Goal: Task Accomplishment & Management: Manage account settings

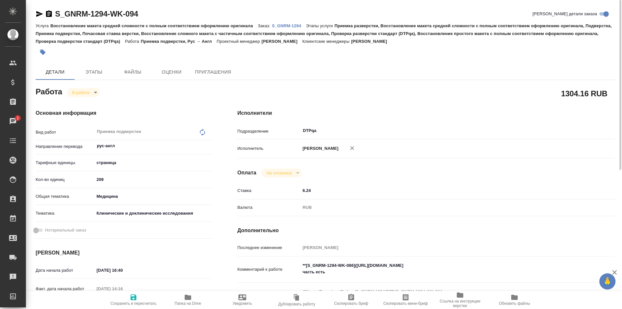
click at [188, 296] on icon "button" at bounding box center [188, 296] width 6 height 5
click at [278, 27] on p "S_GNRM-1294" at bounding box center [289, 25] width 34 height 5
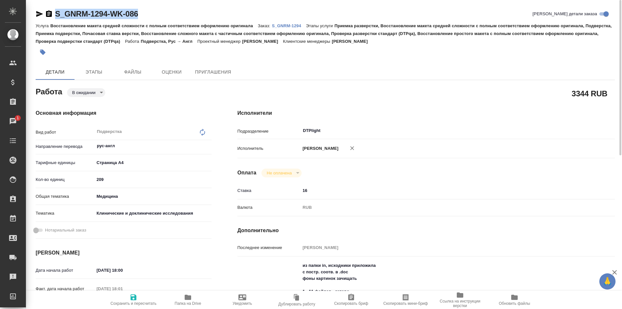
click at [284, 26] on p "S_GNRM-1294" at bounding box center [289, 25] width 34 height 5
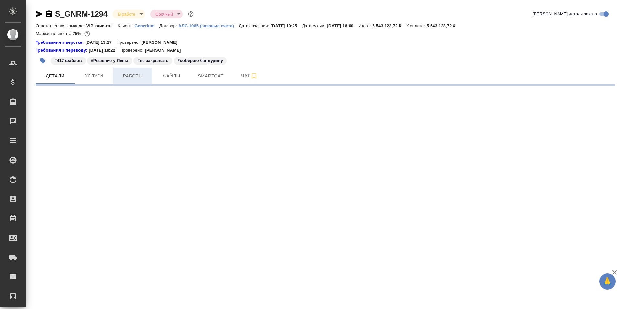
select select "RU"
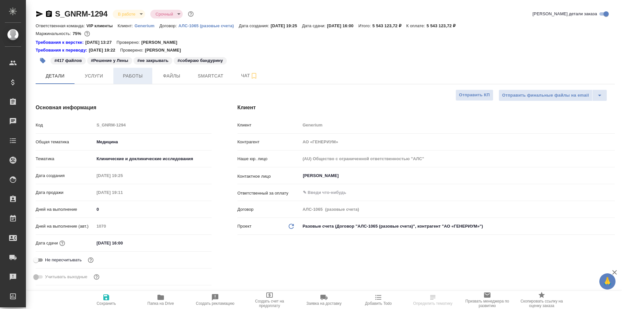
type textarea "x"
click at [133, 74] on span "Работы" at bounding box center [132, 76] width 31 height 8
type input "[PERSON_NAME]"
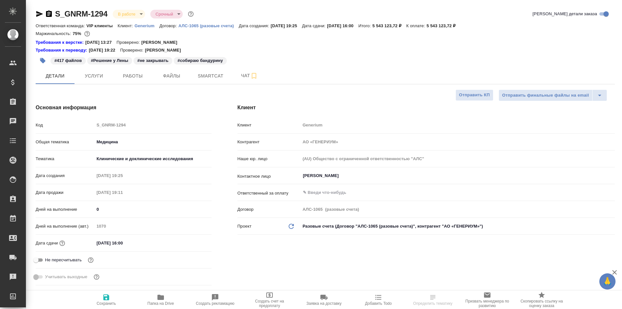
type input "Комаров Роман"
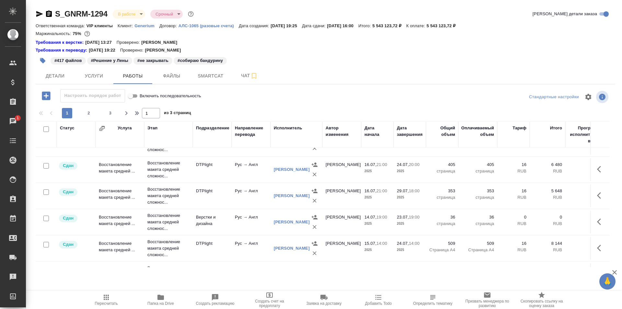
scroll to position [389, 0]
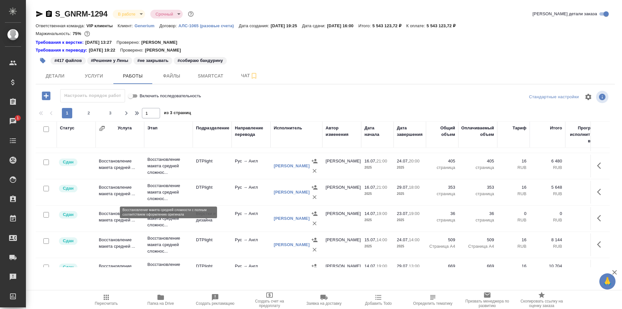
click at [162, 195] on p "Восстановление макета средней сложнос..." at bounding box center [168, 191] width 42 height 19
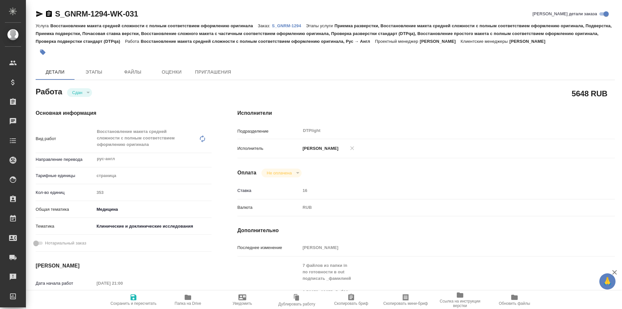
type textarea "x"
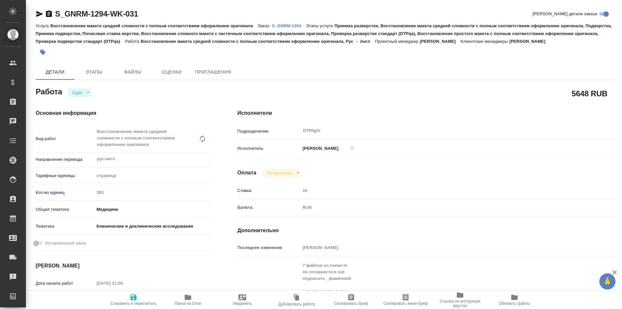
type textarea "x"
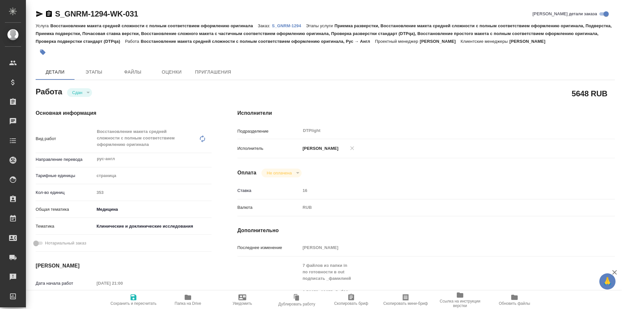
type textarea "x"
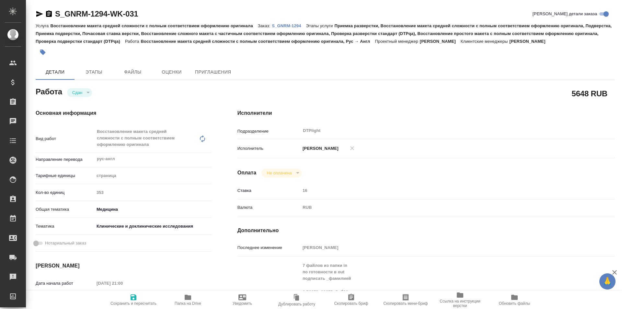
scroll to position [65, 0]
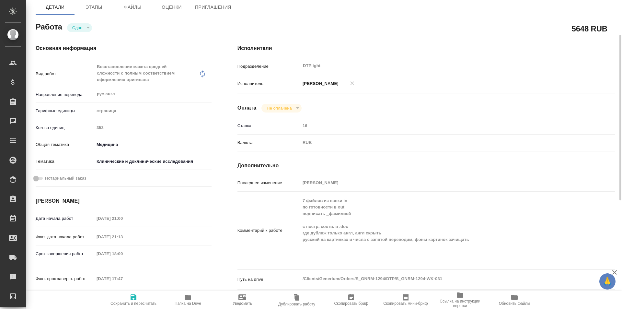
type textarea "x"
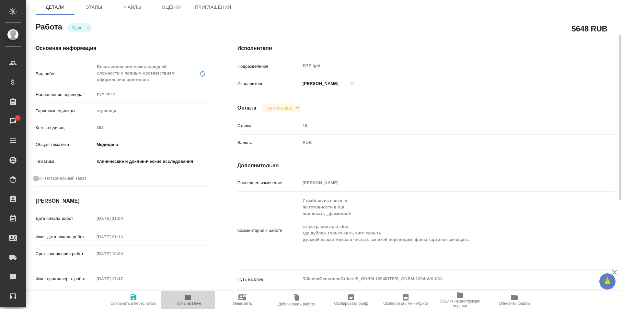
click at [189, 297] on icon "button" at bounding box center [188, 296] width 6 height 5
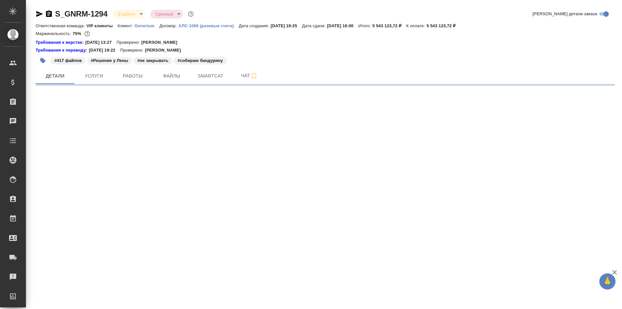
select select "RU"
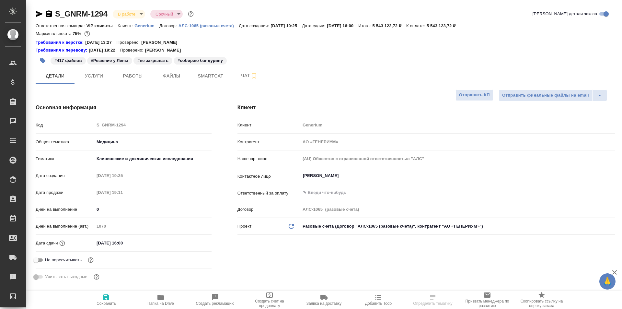
type textarea "x"
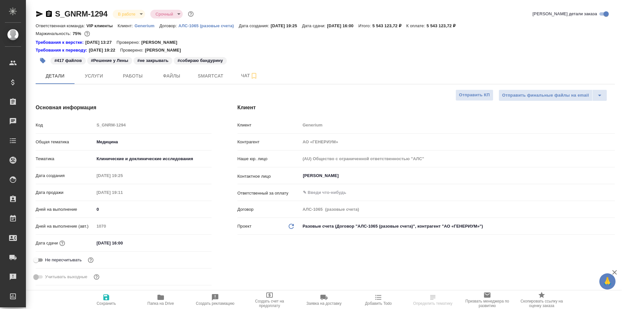
type textarea "x"
click at [136, 76] on span "Работы" at bounding box center [132, 76] width 31 height 8
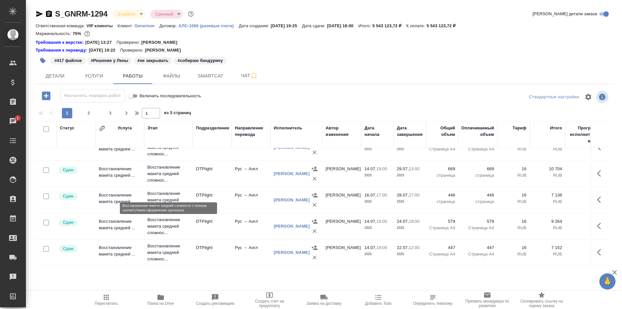
scroll to position [518, 0]
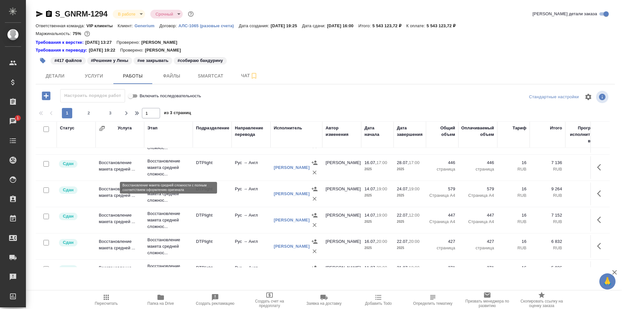
click at [173, 166] on p "Восстановление макета средней сложнос..." at bounding box center [168, 167] width 42 height 19
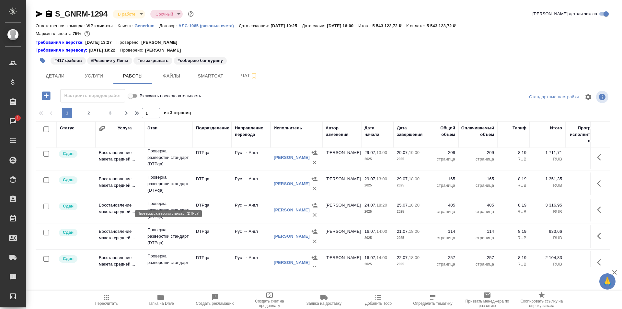
scroll to position [24, 0]
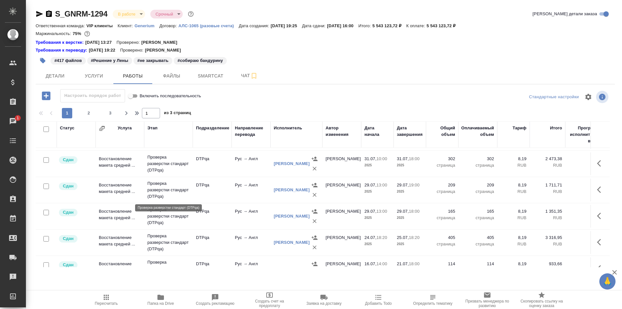
click at [165, 190] on p "Проверка разверстки стандарт (DTPqa)" at bounding box center [168, 189] width 42 height 19
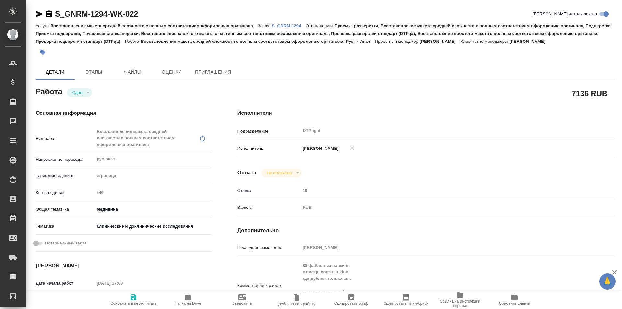
type textarea "x"
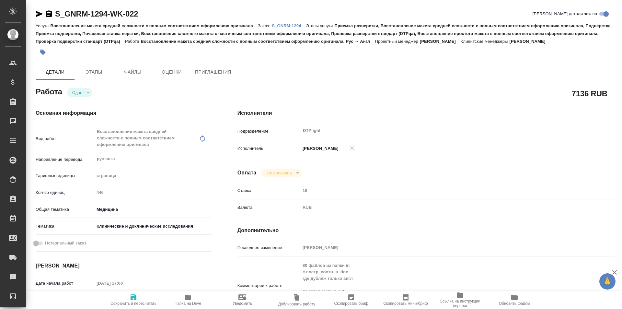
type textarea "x"
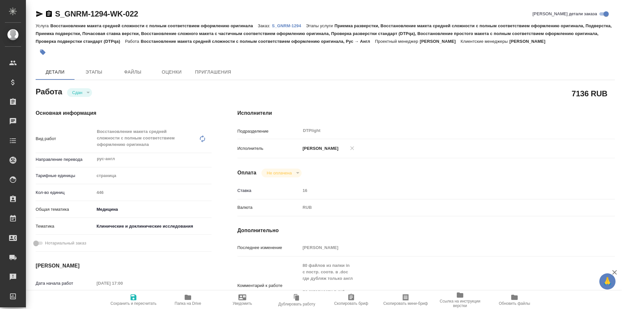
scroll to position [65, 0]
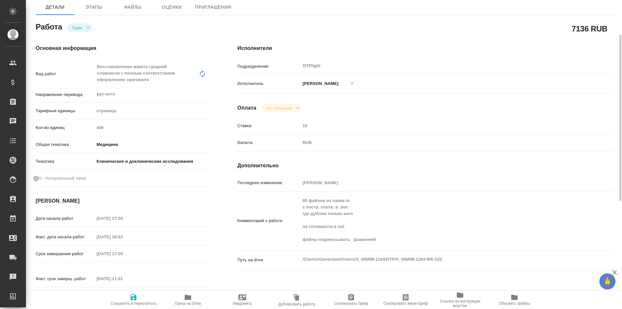
type textarea "x"
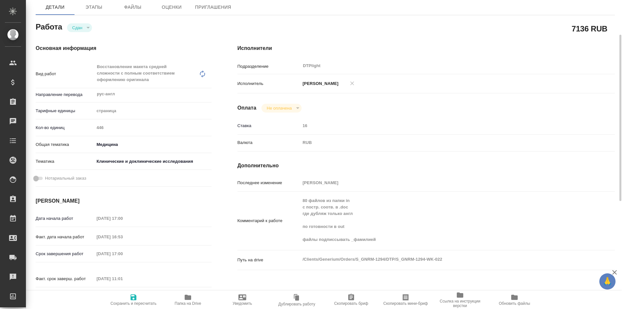
click at [192, 296] on span "Папка на Drive" at bounding box center [188, 299] width 47 height 12
type textarea "x"
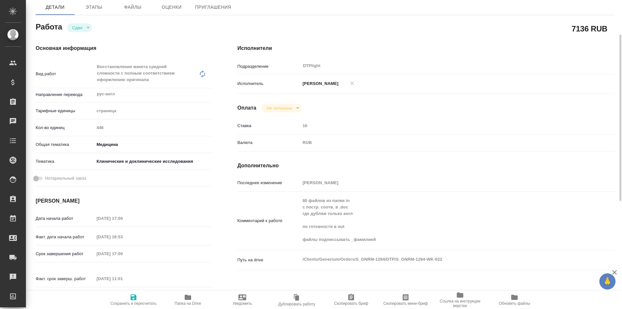
type textarea "x"
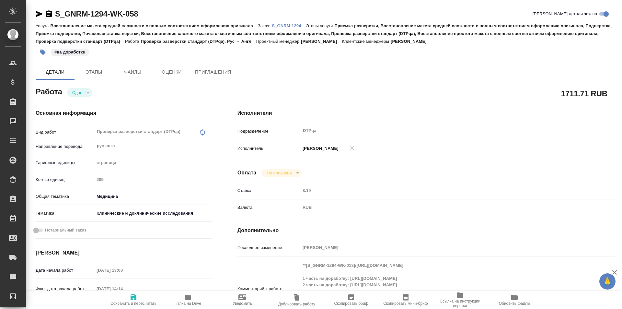
type textarea "x"
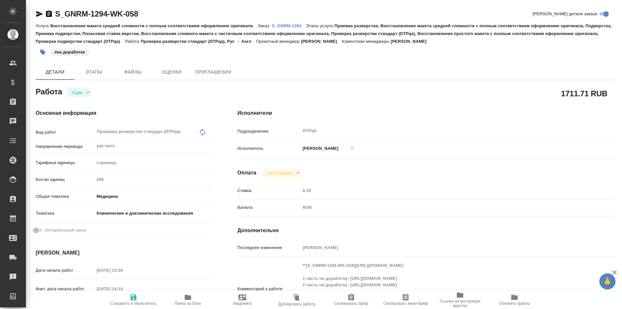
type textarea "x"
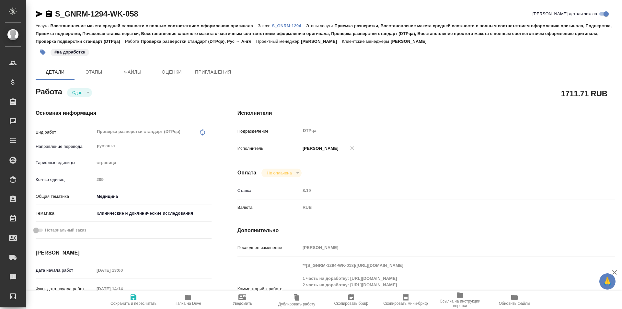
type textarea "x"
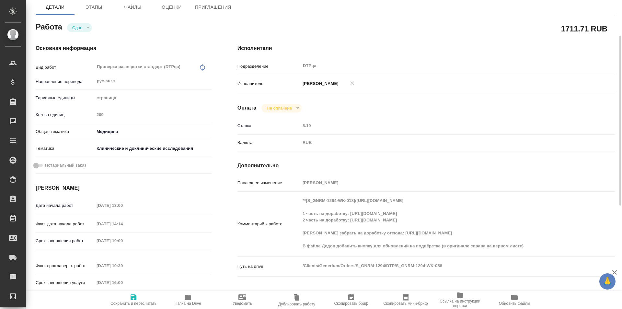
scroll to position [97, 0]
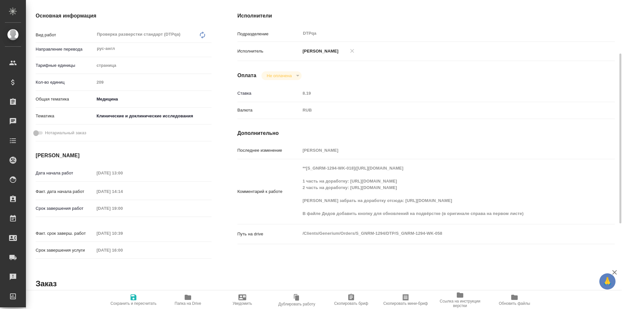
type textarea "x"
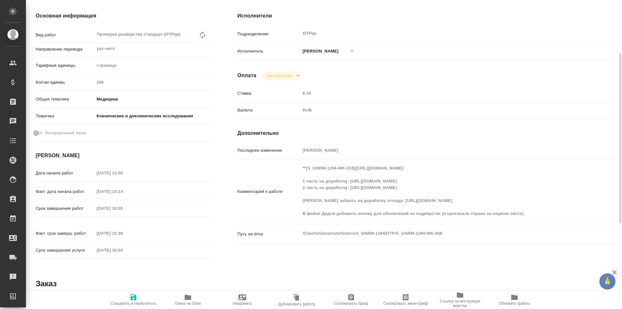
type textarea "x"
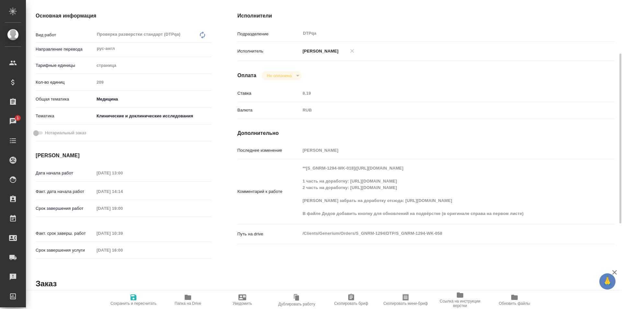
scroll to position [0, 0]
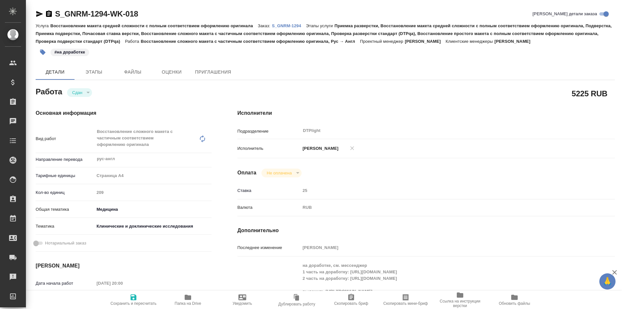
type textarea "x"
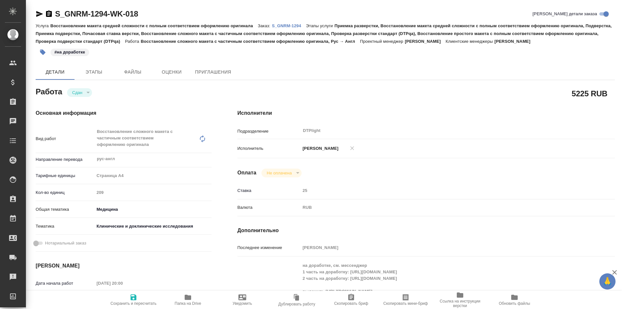
type textarea "x"
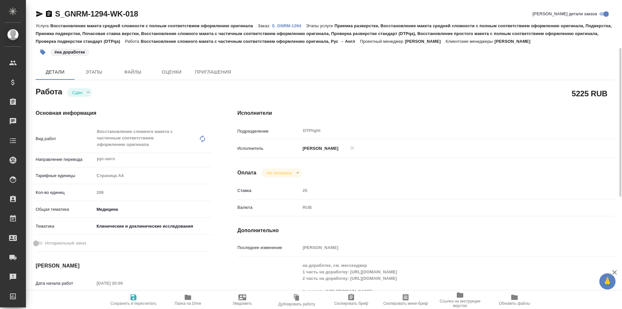
scroll to position [65, 0]
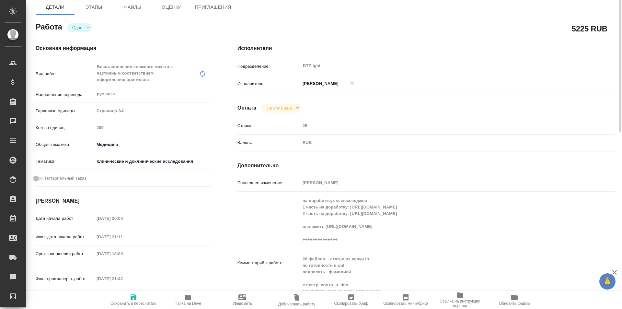
type textarea "x"
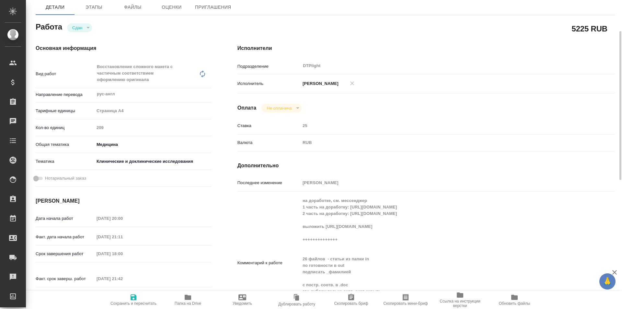
type textarea "x"
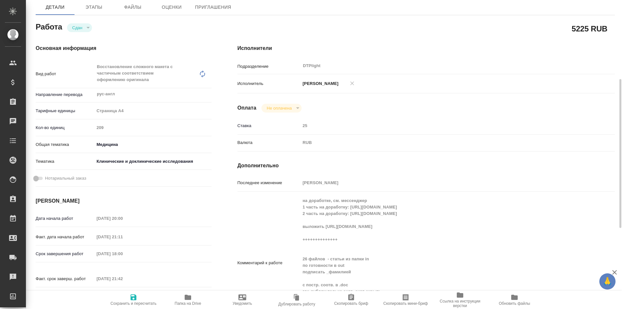
scroll to position [130, 0]
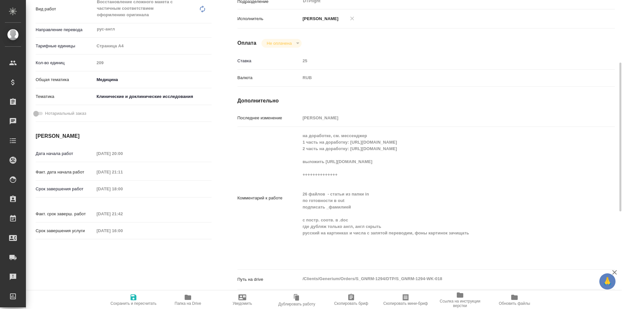
type textarea "x"
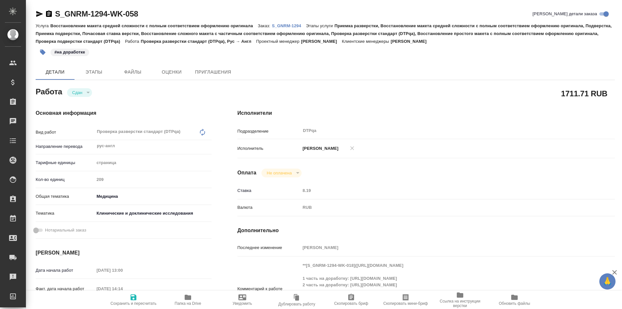
click at [186, 300] on icon "button" at bounding box center [188, 297] width 8 height 8
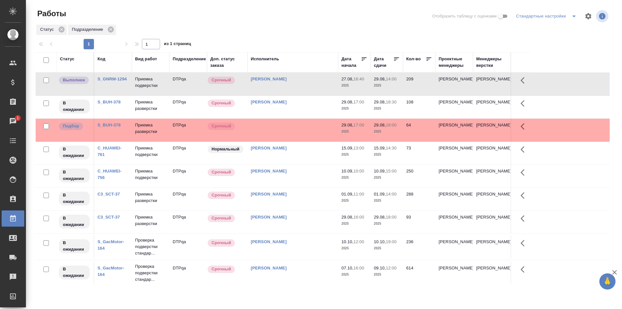
click at [307, 82] on td "[PERSON_NAME]" at bounding box center [292, 84] width 91 height 23
click at [307, 82] on td "Исмагилова Диана" at bounding box center [292, 84] width 91 height 23
click at [67, 58] on div "Статус" at bounding box center [67, 59] width 15 height 6
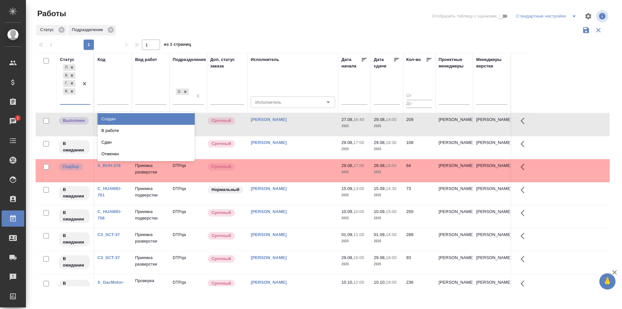
click at [83, 101] on div at bounding box center [85, 83] width 12 height 41
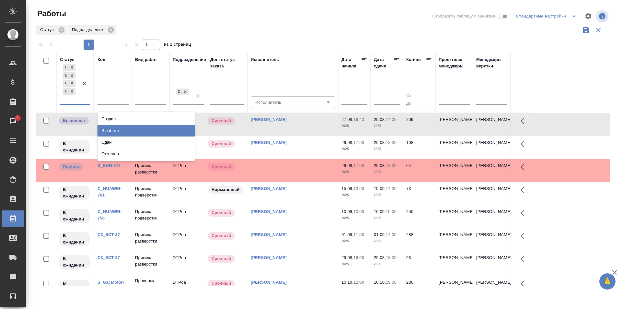
click at [108, 128] on div "В работе" at bounding box center [145, 131] width 97 height 12
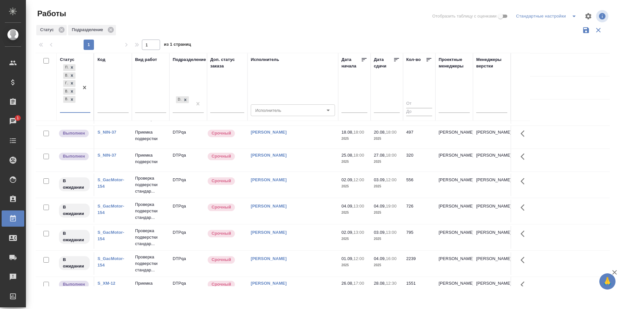
scroll to position [370, 0]
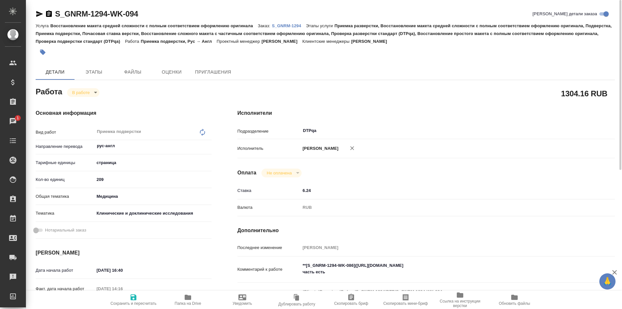
click at [38, 12] on icon "button" at bounding box center [39, 14] width 7 height 6
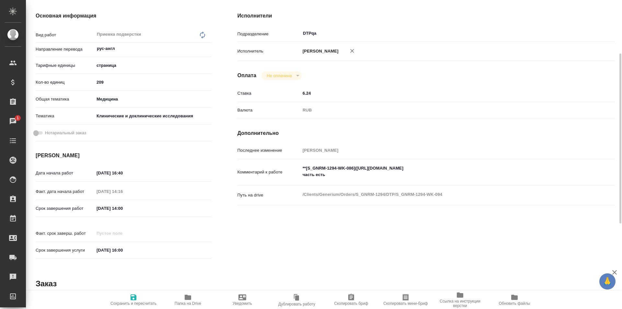
click at [330, 176] on textarea "**[S_GNRM-1294-WK-086](https://tera.awatera.com/Work/68ac5c150be58547914a3f7b/)…" at bounding box center [441, 171] width 283 height 17
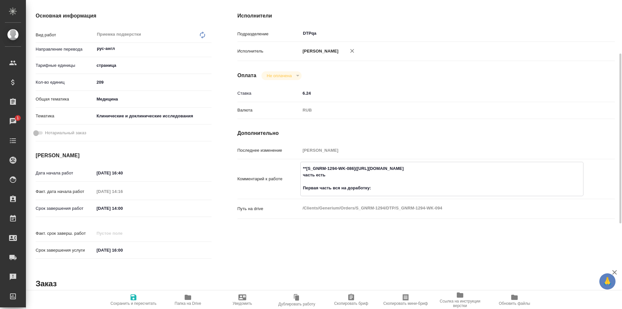
paste textarea "2.5 - 47. Мирзабекова 2014(en) на последней странице рекламная вставка"
paste textarea "https://drive.awatera.com/f/10230999"
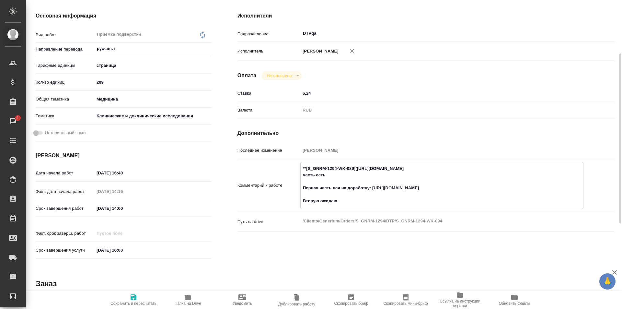
type textarea "**[S_GNRM-1294-WK-086](https://tera.awatera.com/Work/68ac5c150be58547914a3f7b/)…"
click at [134, 295] on icon "button" at bounding box center [134, 297] width 8 height 8
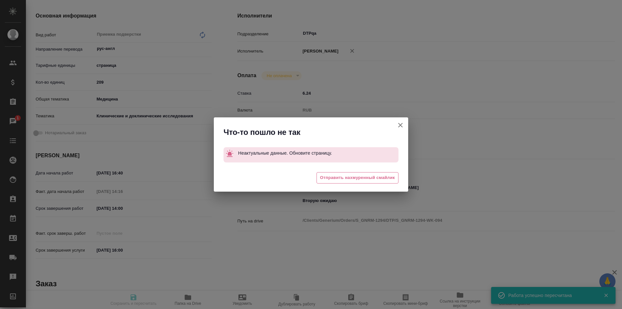
type input "inProgress"
type input "рус-англ"
type input "5a8b1489cc6b4906c91bfdb2"
type input "209"
type input "med"
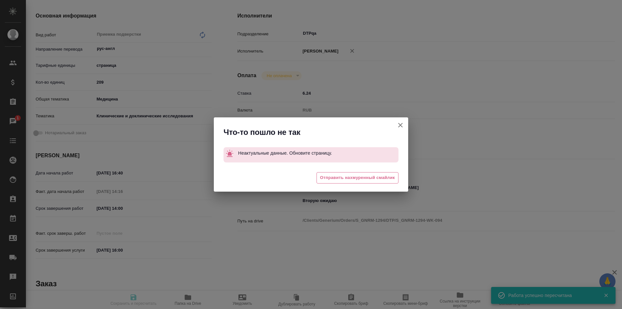
type input "5a8b8b956a9677013d343d9e"
type input "27.08.2025 16:40"
type input "28.08.2025 14:16"
type input "29.08.2025 14:00"
type input "[DATE] 16:00"
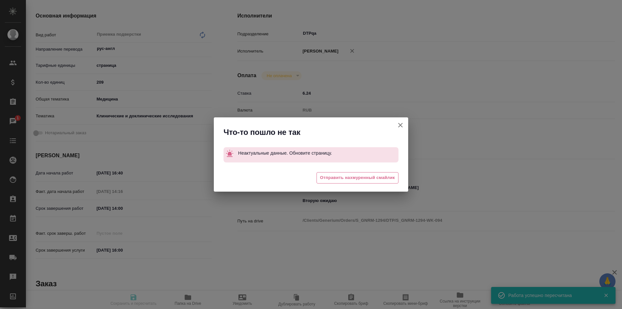
type input "DTPqa"
type input "notPayed"
type input "6.24"
type input "RUB"
type input "Исмагилова Диана"
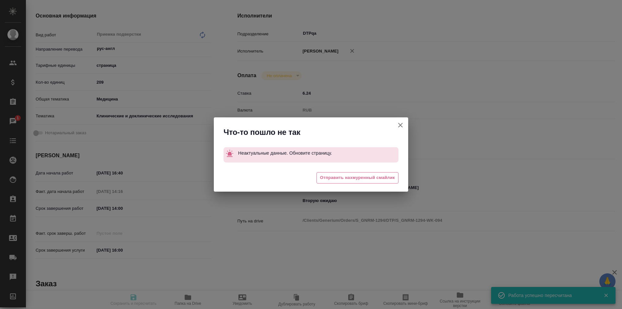
type input "S_GNRM-1294"
type input "Восстановление макета средней сложности с полным соответствием оформлению ориги…"
type input "Приемка разверстки, Восстановление макета средней сложности с полным соответств…"
type input "[PERSON_NAME]"
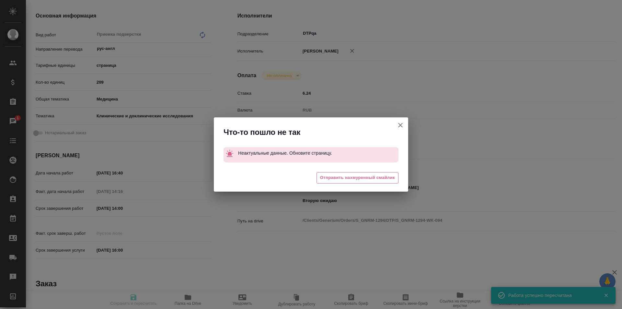
type input "/Clients/Generium/Orders/S_GNRM-1294"
click at [402, 125] on icon "button" at bounding box center [400, 125] width 8 height 8
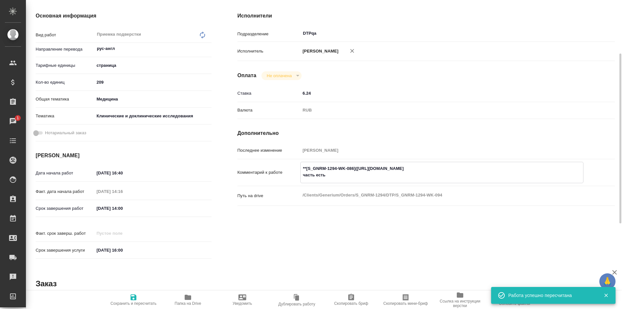
click at [346, 175] on textarea "**[S_GNRM-1294-WK-086](https://tera.awatera.com/Work/68ac5c150be58547914a3f7b/)…" at bounding box center [442, 171] width 282 height 17
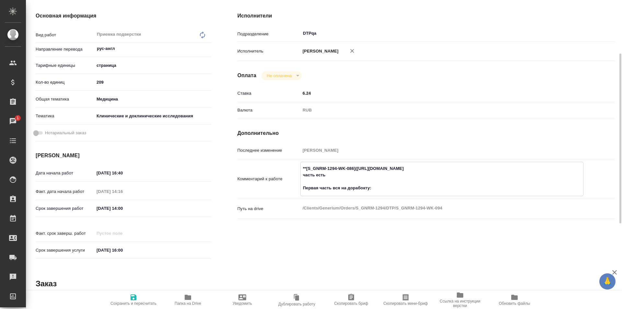
paste textarea "https://drive.awatera.com/f/10230999"
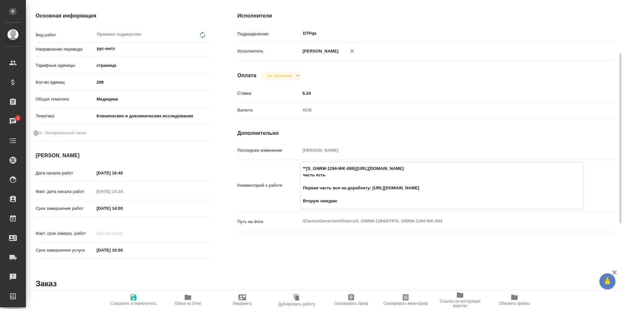
type textarea "**[S_GNRM-1294-WK-086]([URL][DOMAIN_NAME] часть есть Первая часть вся на дорабо…"
click at [132, 297] on icon "button" at bounding box center [134, 297] width 6 height 6
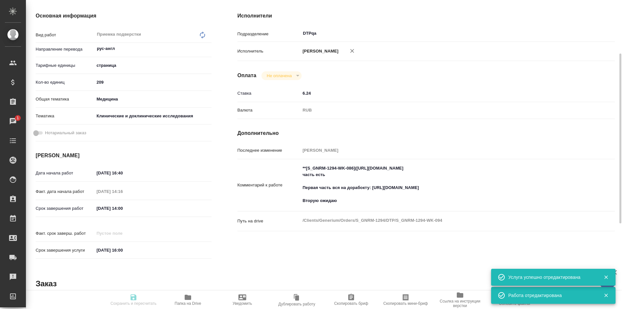
type input "inProgress"
type input "рус-англ"
type input "5a8b1489cc6b4906c91bfdb2"
type input "209"
type input "med"
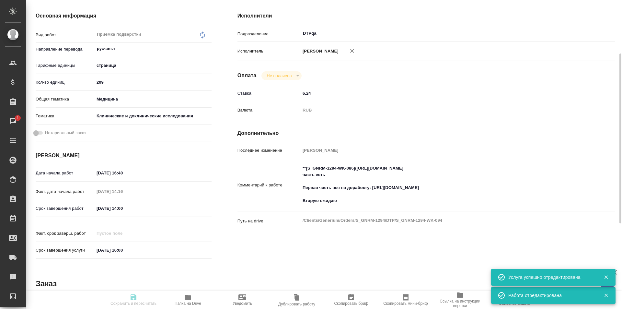
type input "5a8b8b956a9677013d343d9e"
type input "[DATE] 16:40"
type input "[DATE] 14:16"
type input "[DATE] 14:00"
type input "[DATE] 16:00"
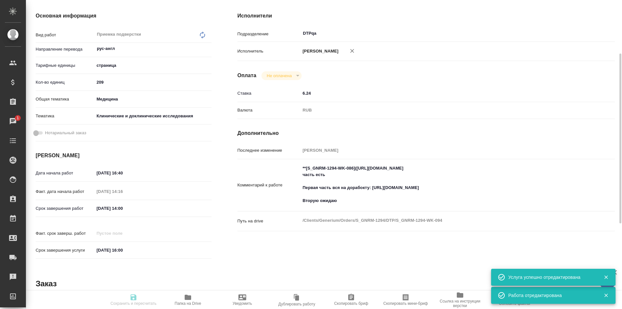
type input "DTPqa"
type input "notPayed"
type input "6.24"
type input "RUB"
type input "[PERSON_NAME]"
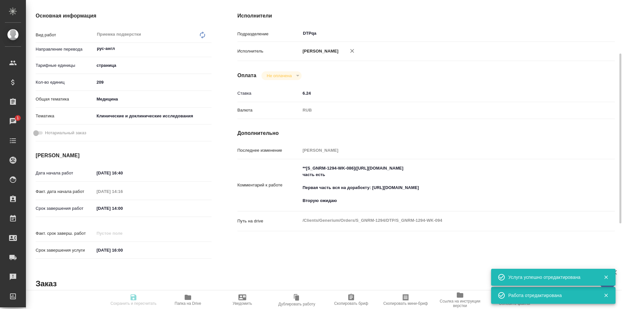
type input "S_GNRM-1294"
type input "Восстановление макета средней сложности с полным соответствием оформлению ориги…"
type input "Приемка разверстки, Восстановление макета средней сложности с полным соответств…"
type input "Кабаргина Анна"
type input "[PERSON_NAME]"
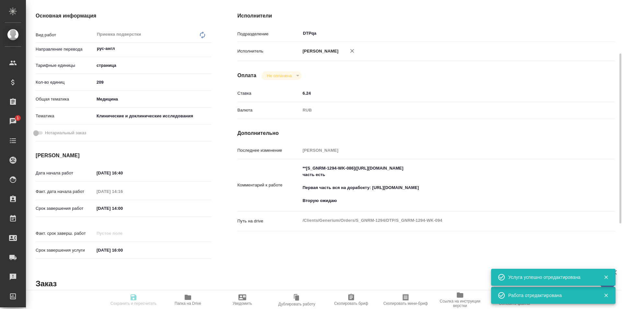
type input "/Clients/Generium/Orders/S_GNRM-1294"
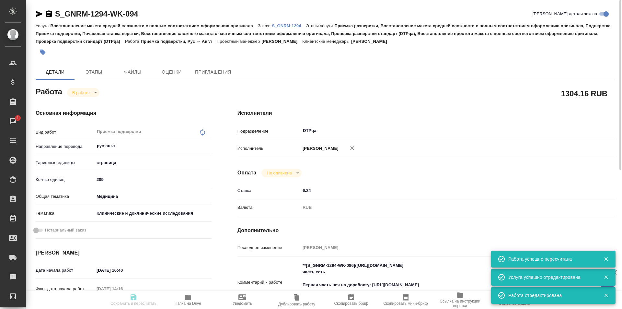
click at [87, 93] on body "🙏 .cls-1 fill:#fff; AWATERA Ismagilova Diana Клиенты Спецификации Заказы 1 Чаты…" at bounding box center [311, 154] width 622 height 309
type input "inProgress"
type input "рус-англ"
type input "5a8b1489cc6b4906c91bfdb2"
type input "209"
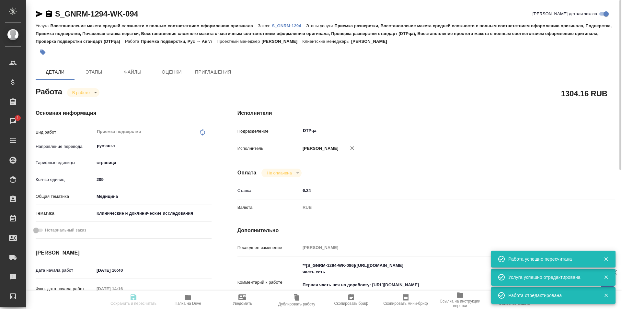
type input "med"
type input "5a8b8b956a9677013d343d9e"
type input "27.08.2025 16:40"
type input "28.08.2025 14:16"
type input "29.08.2025 14:00"
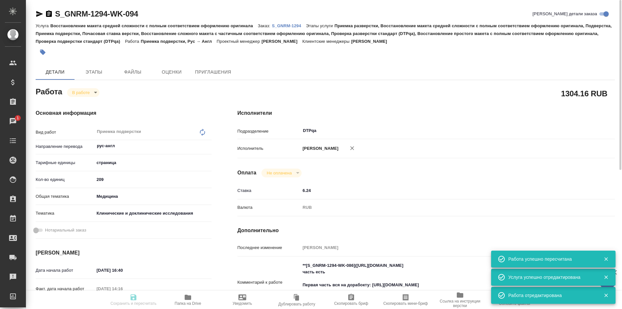
type input "29.08.2025 16:00"
type input "DTPqa"
type input "notPayed"
type input "6.24"
type input "RUB"
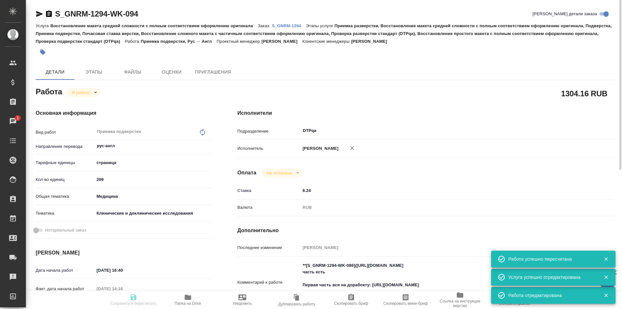
type input "[PERSON_NAME]"
type input "S_GNRM-1294"
type input "Восстановление макета средней сложности с полным соответствием оформлению ориги…"
type input "Приемка разверстки, Восстановление макета средней сложности с полным соответств…"
type input "[PERSON_NAME]"
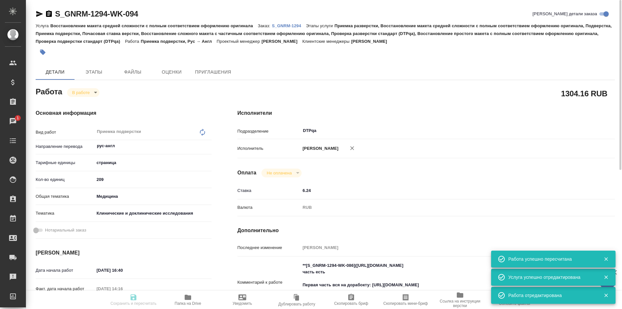
type input "[PERSON_NAME]"
type input "/Clients/Generium/Orders/S_GNRM-1294"
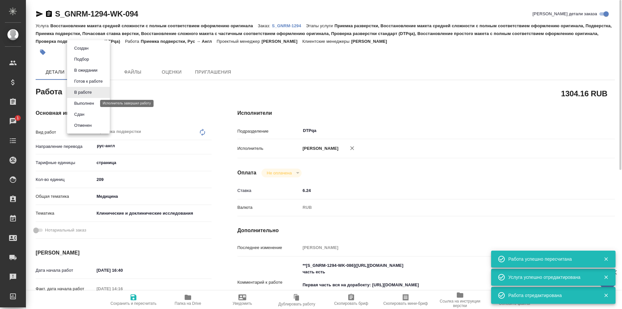
drag, startPoint x: 87, startPoint y: 104, endPoint x: 90, endPoint y: 102, distance: 3.5
click at [87, 104] on button "Выполнен" at bounding box center [84, 103] width 24 height 7
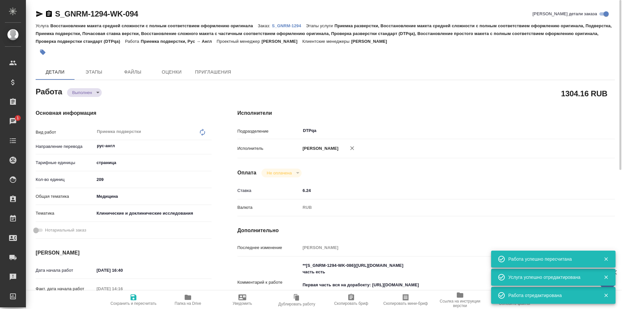
type textarea "x"
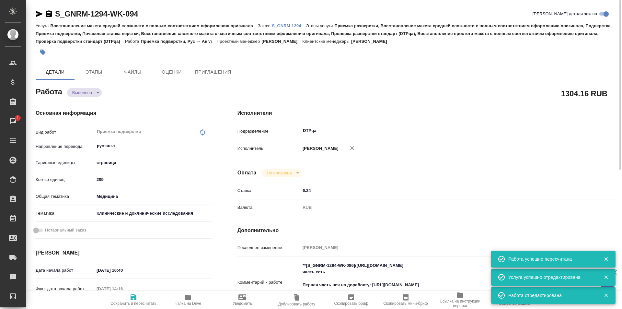
type textarea "x"
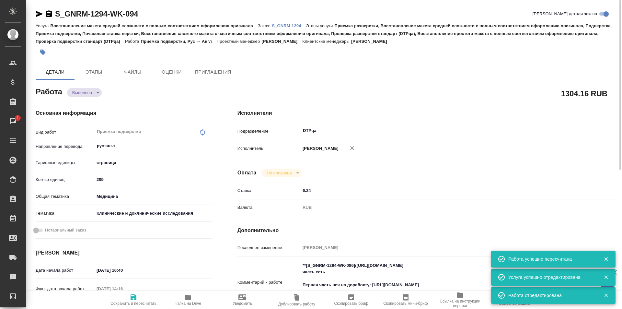
type textarea "x"
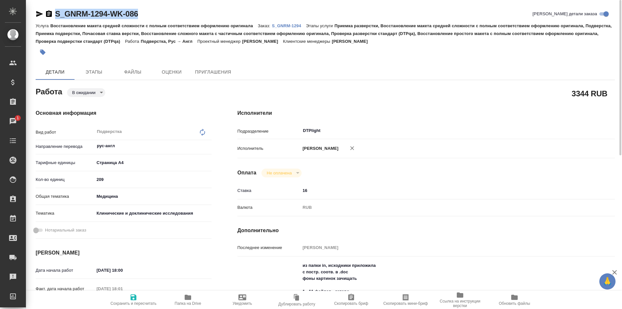
drag, startPoint x: 37, startPoint y: 12, endPoint x: 45, endPoint y: 14, distance: 8.0
click at [37, 12] on icon "button" at bounding box center [39, 14] width 7 height 6
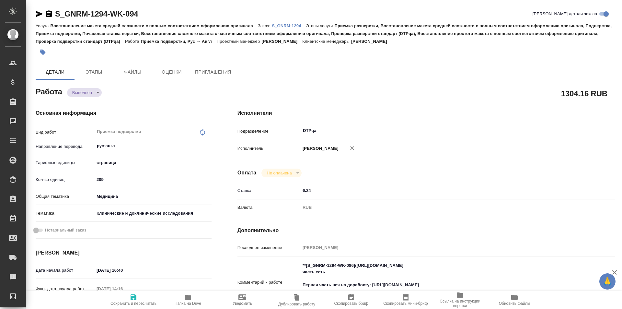
type textarea "x"
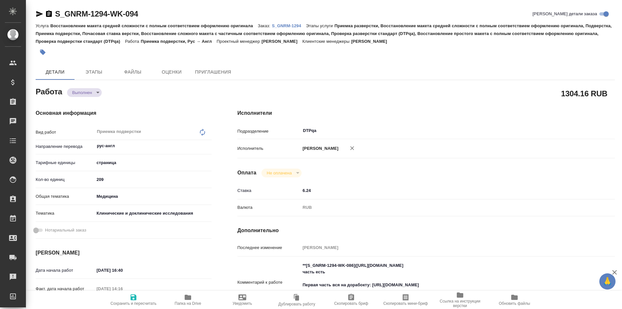
type textarea "x"
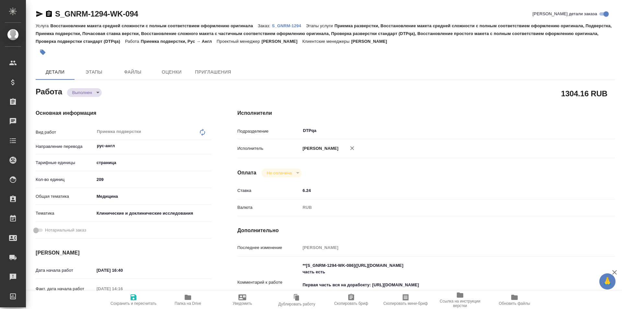
type textarea "x"
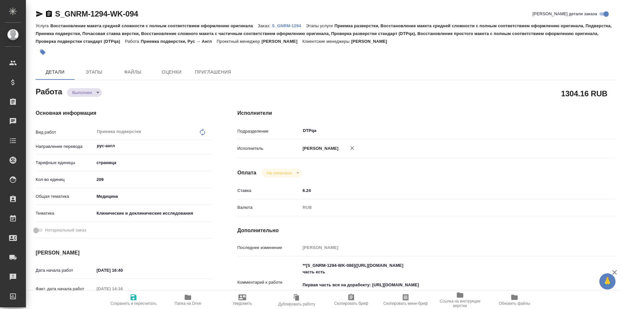
type textarea "x"
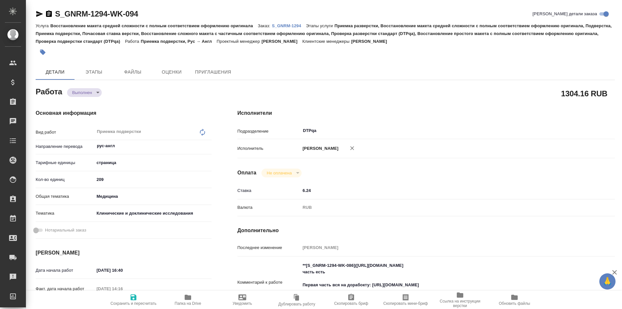
type textarea "x"
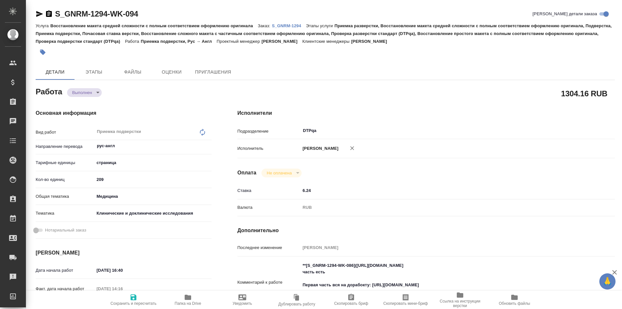
type textarea "x"
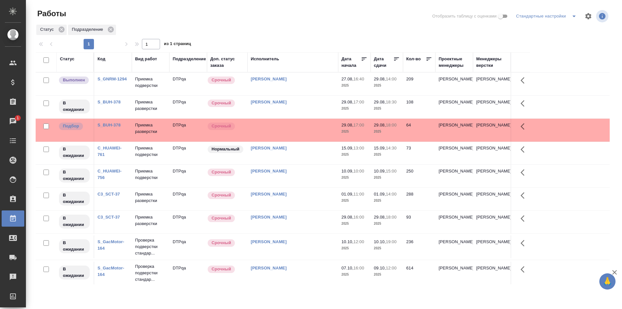
click at [294, 89] on td "[PERSON_NAME]" at bounding box center [292, 84] width 91 height 23
click at [294, 89] on td "Исмагилова [PERSON_NAME]" at bounding box center [292, 84] width 91 height 23
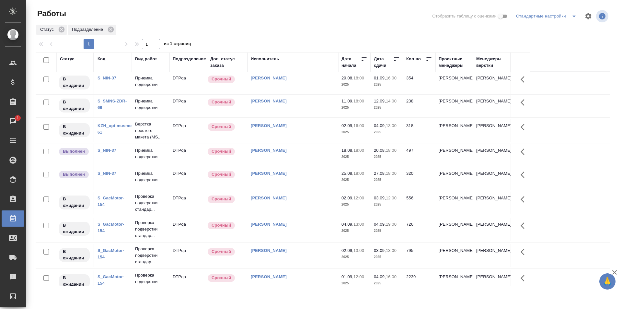
scroll to position [299, 0]
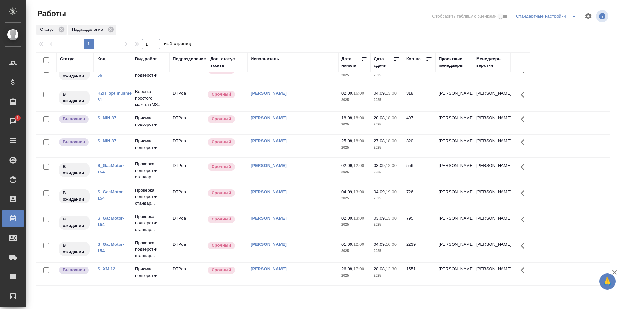
click at [109, 269] on link "S_XM-12" at bounding box center [106, 268] width 18 height 5
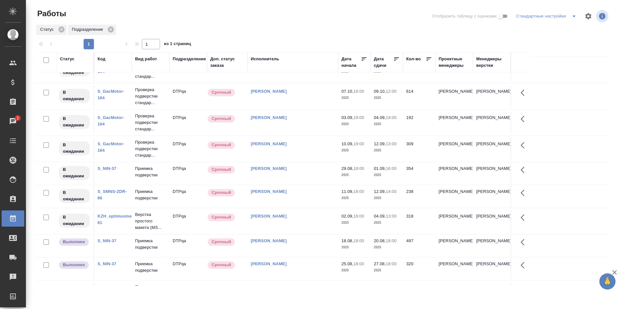
scroll to position [0, 0]
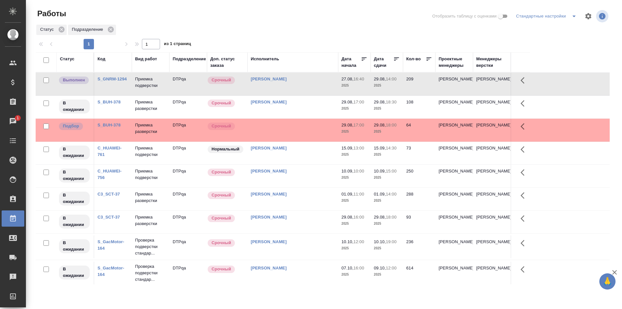
click at [307, 218] on div "[PERSON_NAME]" at bounding box center [293, 217] width 84 height 6
click at [298, 195] on div "[PERSON_NAME]" at bounding box center [293, 194] width 84 height 6
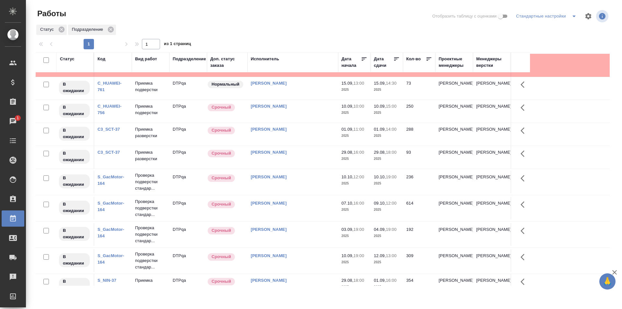
scroll to position [97, 0]
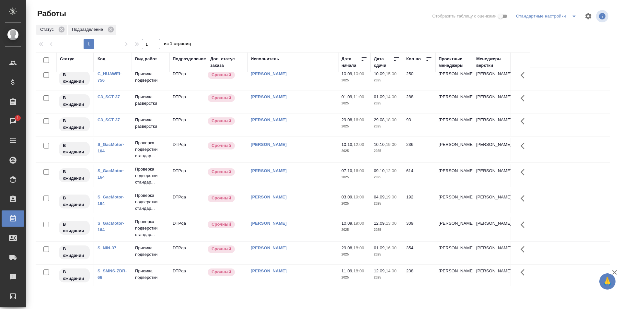
click at [301, 253] on td "[PERSON_NAME]" at bounding box center [292, 252] width 91 height 23
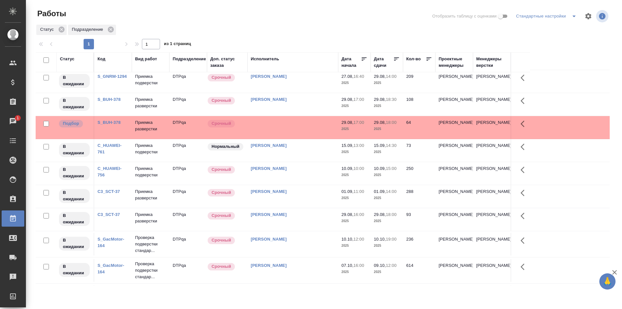
scroll to position [0, 0]
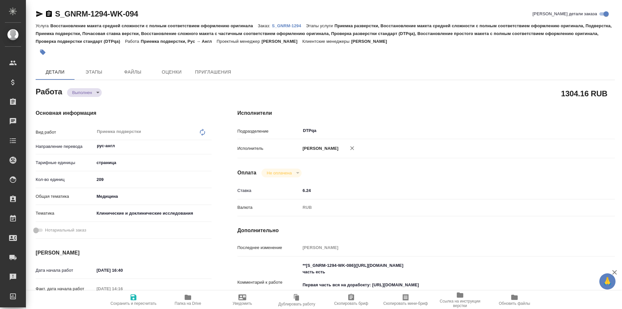
type textarea "x"
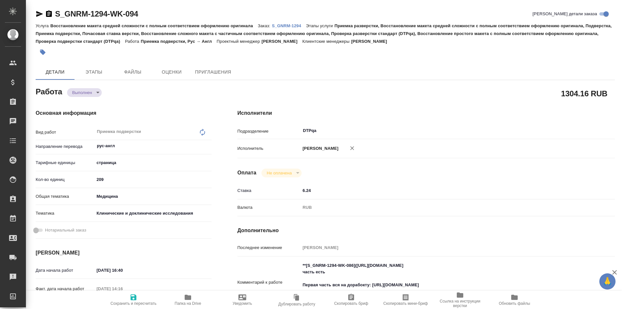
type textarea "x"
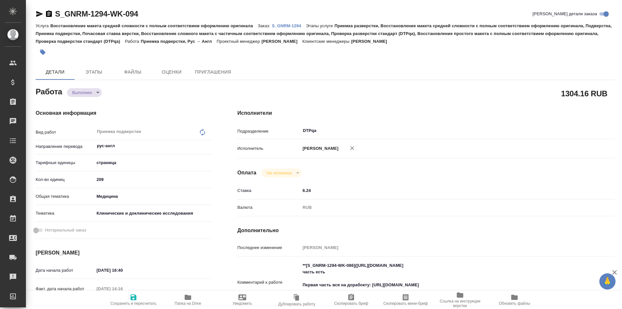
type textarea "x"
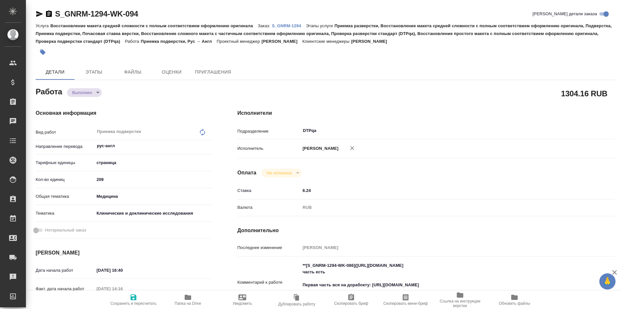
type textarea "x"
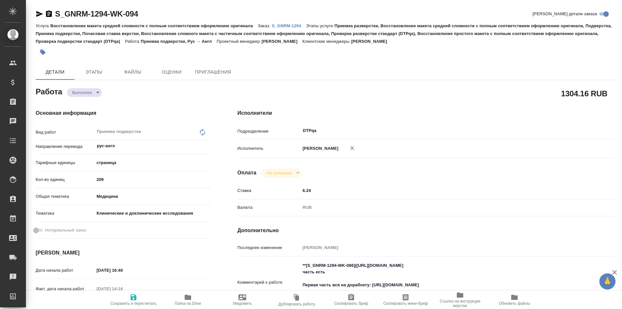
type textarea "x"
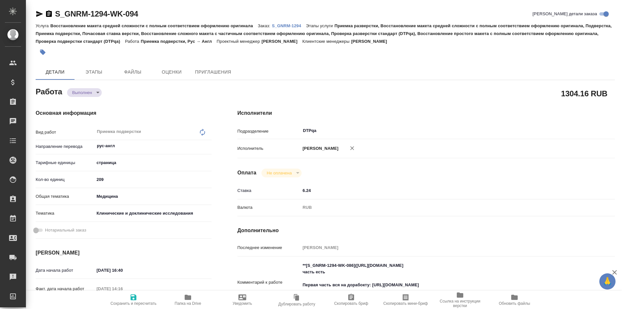
type textarea "x"
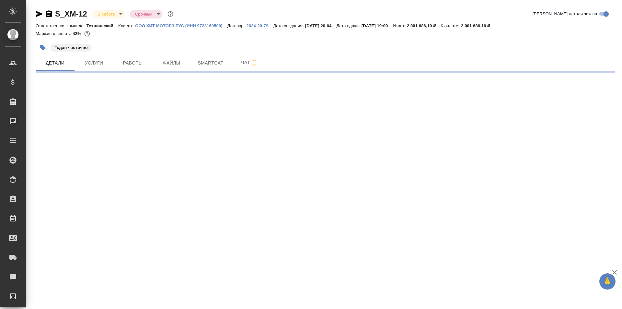
select select "RU"
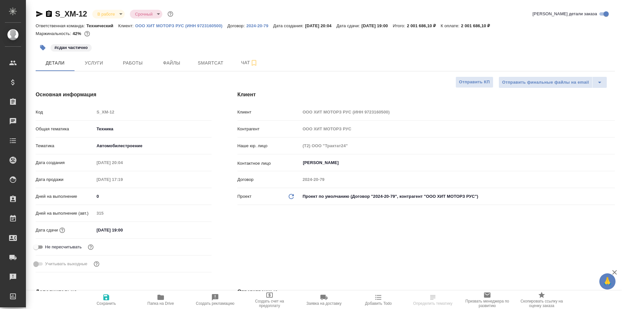
type textarea "x"
click at [245, 65] on span "Чат" at bounding box center [249, 63] width 31 height 8
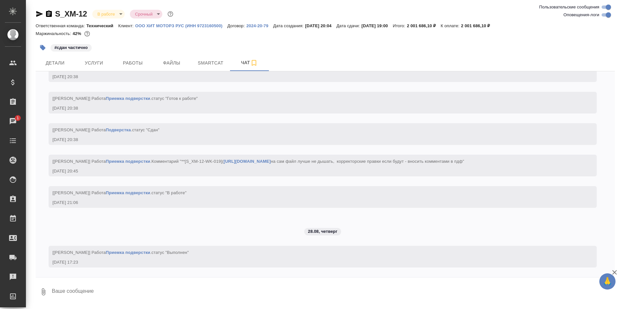
scroll to position [27976, 0]
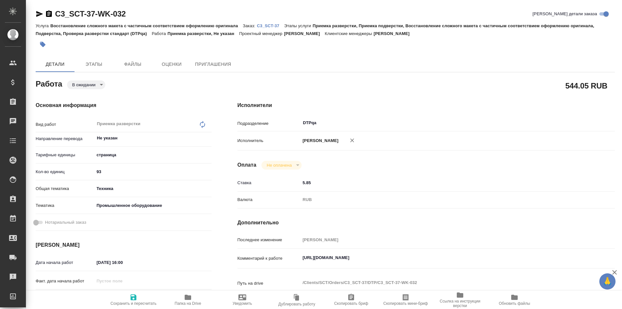
type textarea "x"
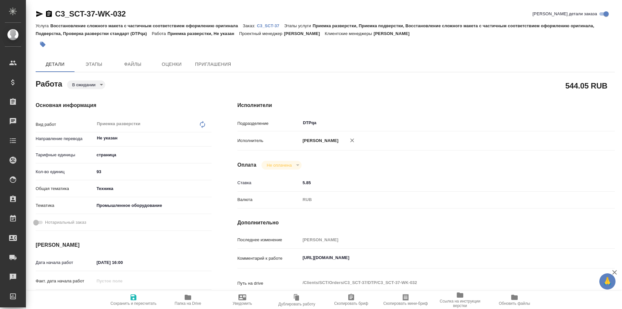
type textarea "x"
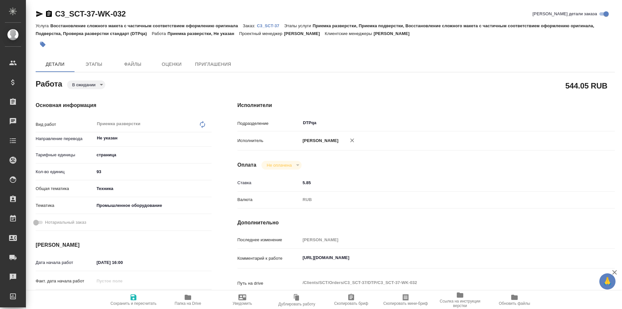
type textarea "x"
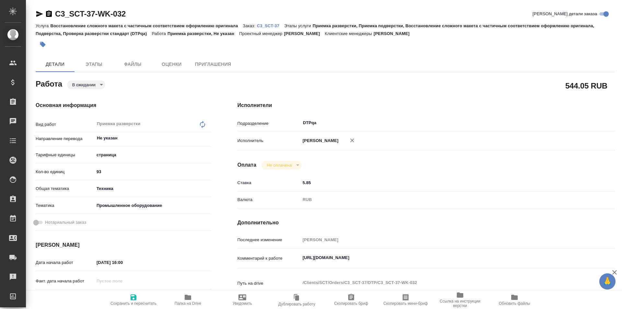
type textarea "x"
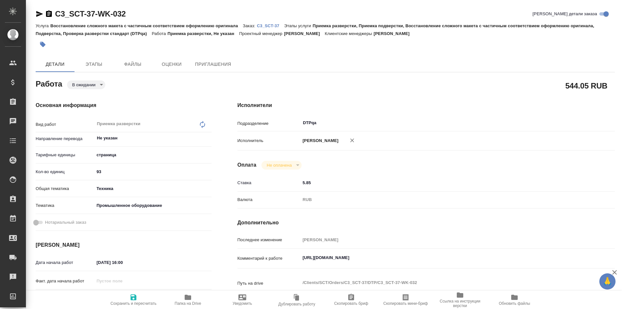
type textarea "x"
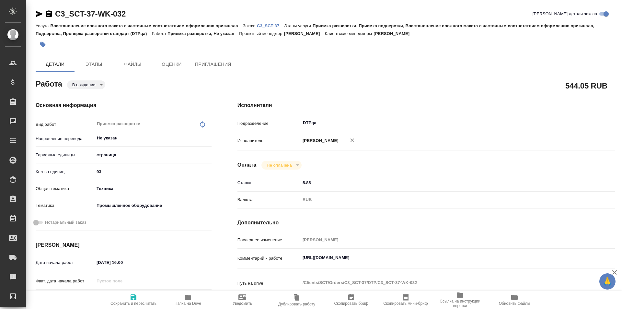
type textarea "x"
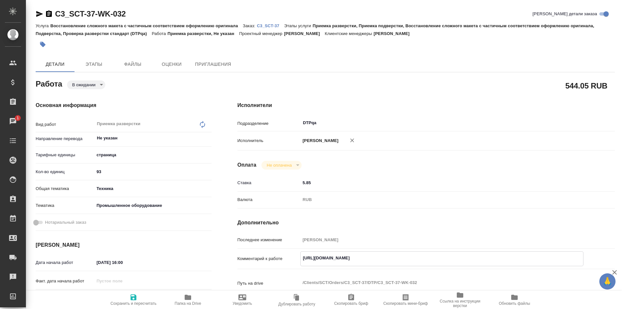
drag, startPoint x: 433, startPoint y: 257, endPoint x: 268, endPoint y: 261, distance: 165.2
click at [268, 261] on div "Комментарий к работе https://tera.awatera.com/Work/68ac4886caec68d43e12e72c/ x" at bounding box center [425, 258] width 377 height 15
type textarea "x"
drag, startPoint x: 137, startPoint y: 14, endPoint x: 49, endPoint y: 14, distance: 88.4
click at [43, 15] on div "C3_SCT-37-WK-032 Кратко детали заказа" at bounding box center [325, 14] width 579 height 10
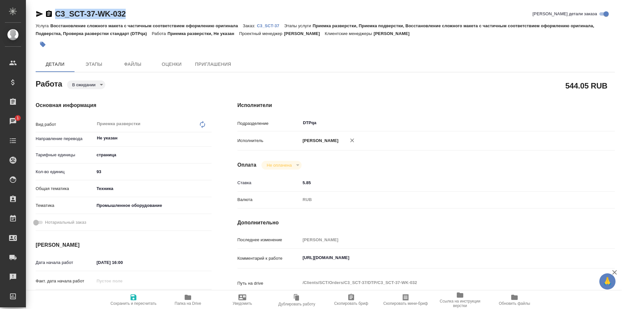
copy link "C3_SCT-37-WK-032"
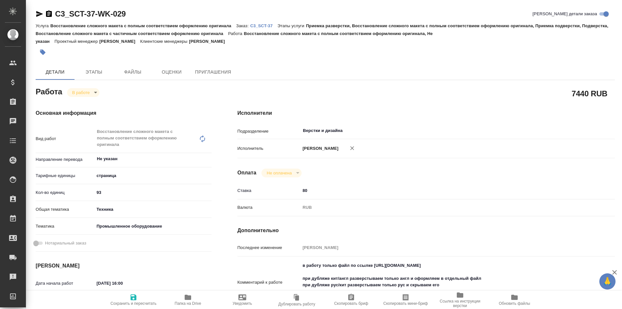
type textarea "x"
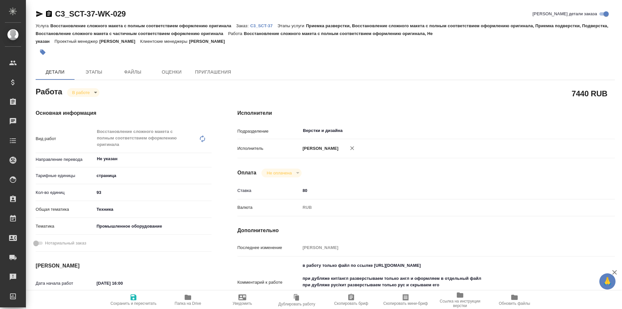
type textarea "x"
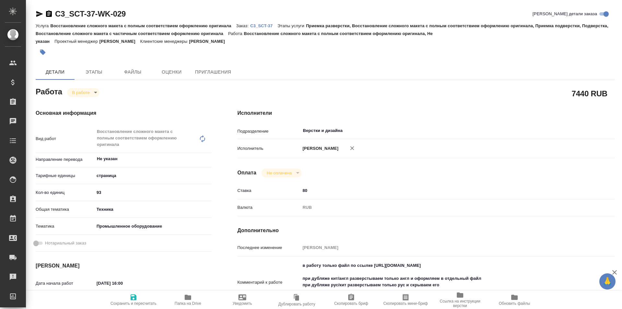
type textarea "x"
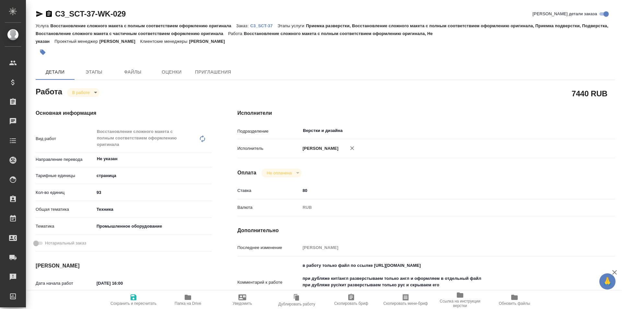
type textarea "x"
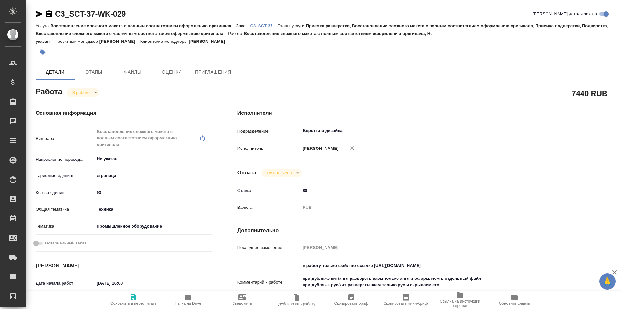
type textarea "x"
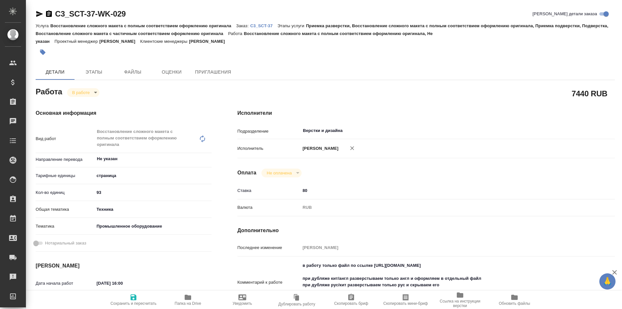
scroll to position [97, 0]
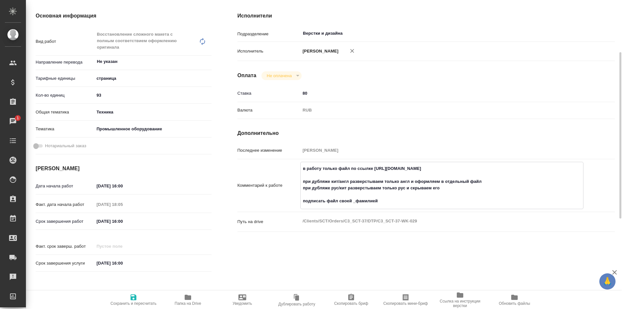
drag, startPoint x: 487, startPoint y: 176, endPoint x: 374, endPoint y: 176, distance: 112.7
click at [374, 176] on textarea "в работу только файл по ссылке https://drive.awatera.com/s/y5HRQbwJwMNJTYS при …" at bounding box center [442, 184] width 282 height 43
type textarea "x"
click at [497, 77] on div "Исполнители Подразделение Верстки и дизайна ​ Исполнитель Кошелева-Демина Юлия …" at bounding box center [425, 144] width 403 height 290
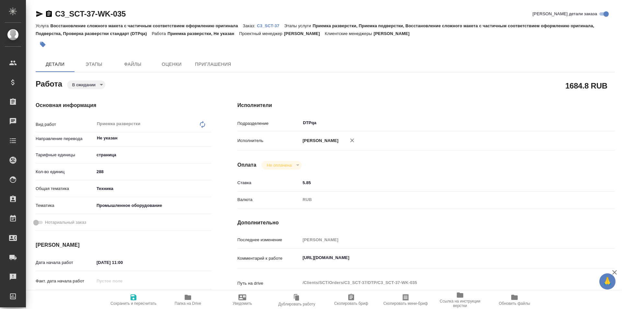
type textarea "x"
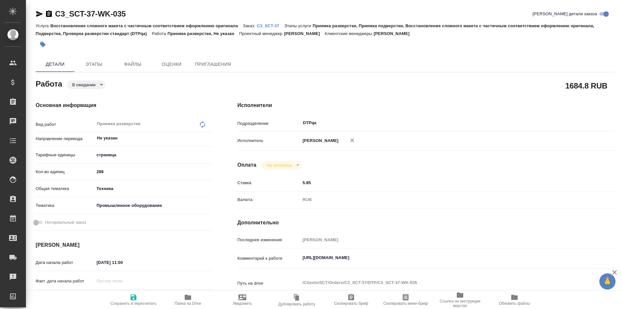
type textarea "x"
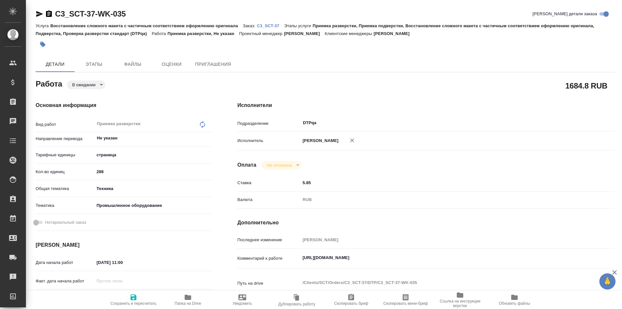
type textarea "x"
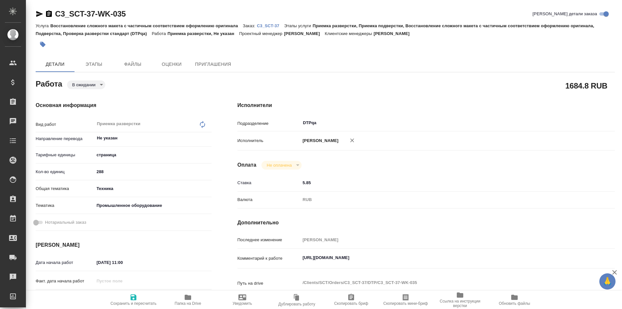
type textarea "x"
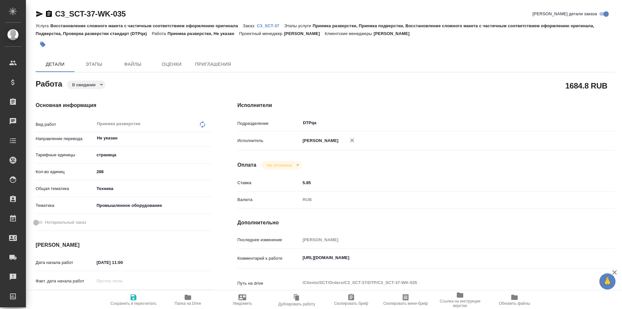
type textarea "x"
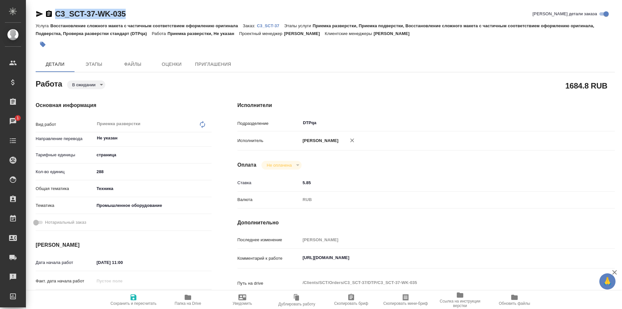
drag, startPoint x: 129, startPoint y: 14, endPoint x: 49, endPoint y: 17, distance: 80.1
click at [49, 17] on div "C3_SCT-37-WK-035 Кратко детали заказа" at bounding box center [325, 14] width 579 height 10
drag, startPoint x: 453, startPoint y: 257, endPoint x: 279, endPoint y: 250, distance: 173.7
click at [265, 256] on div "Комментарий к работе https://tera.awatera.com/Work/68ac4886caec68d43e12e73a/det…" at bounding box center [425, 258] width 377 height 15
type textarea "x"
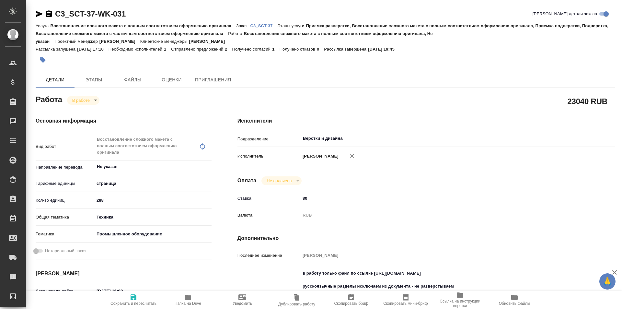
type textarea "x"
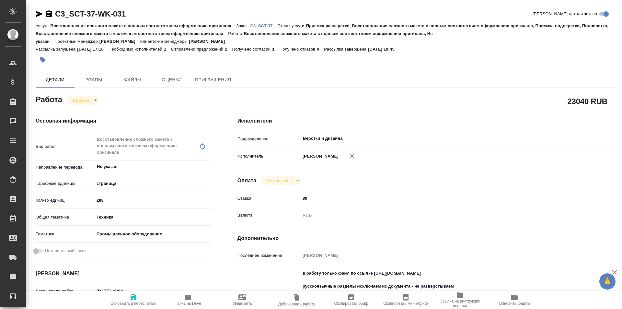
type textarea "x"
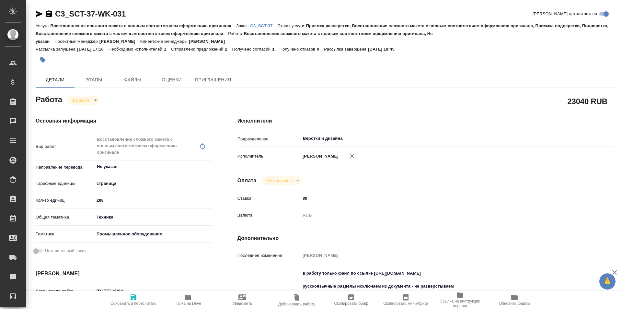
type textarea "x"
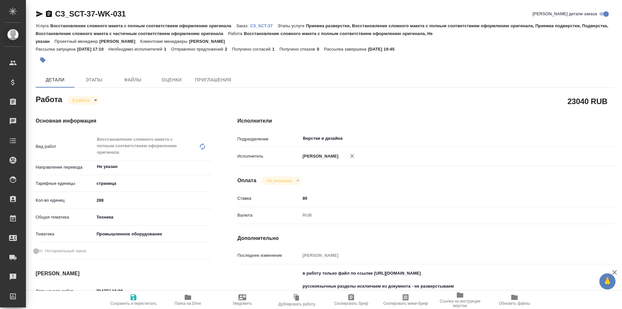
type textarea "x"
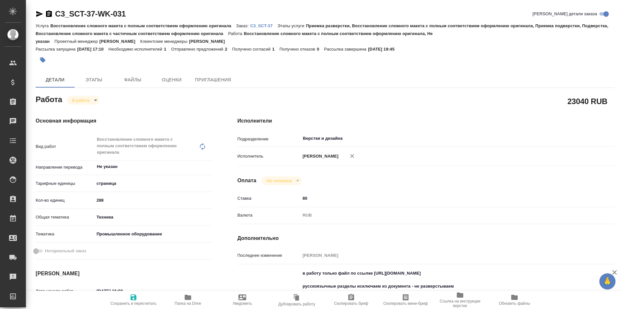
scroll to position [32, 0]
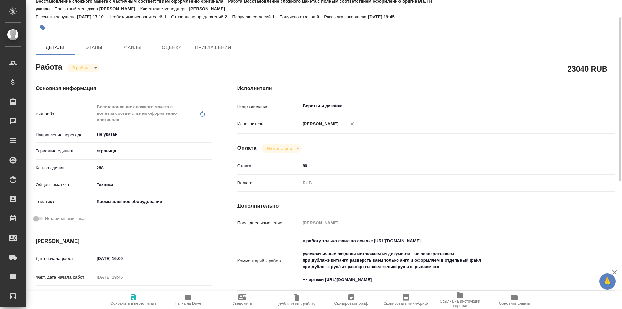
type textarea "x"
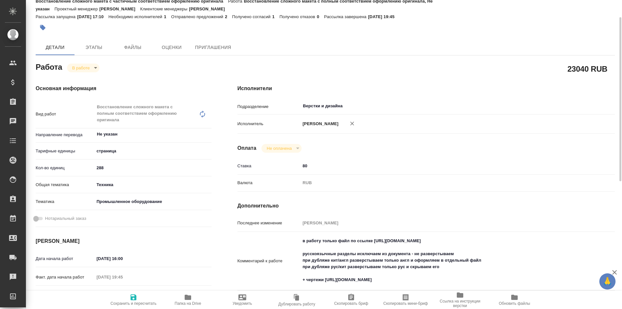
type textarea "x"
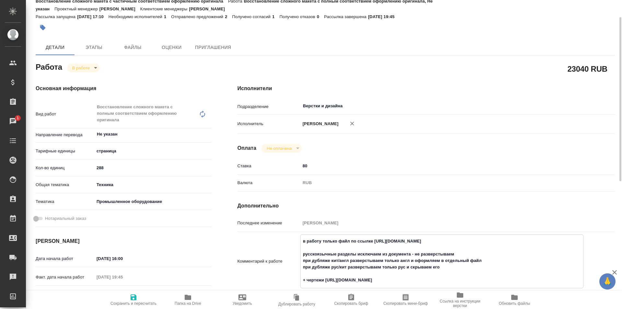
drag, startPoint x: 477, startPoint y: 244, endPoint x: 374, endPoint y: 247, distance: 103.0
click at [374, 247] on textarea "в работу только файл по ссылке https://drive.awatera.com/s/pMPFcfraQSDfctf русс…" at bounding box center [442, 260] width 282 height 50
type textarea "x"
click at [388, 63] on div "23040 RUB" at bounding box center [425, 69] width 377 height 16
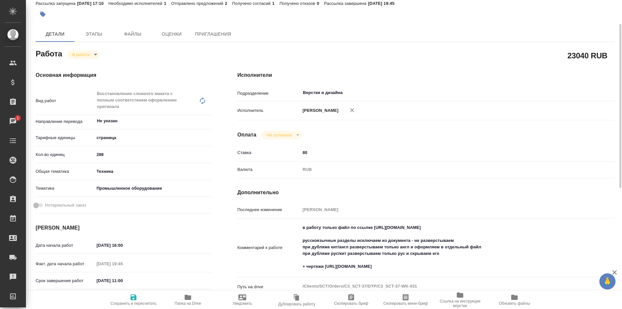
scroll to position [0, 0]
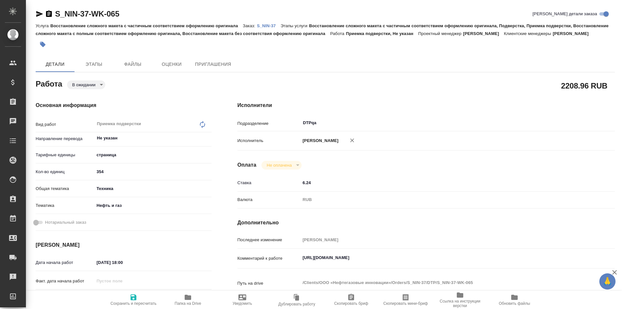
type textarea "x"
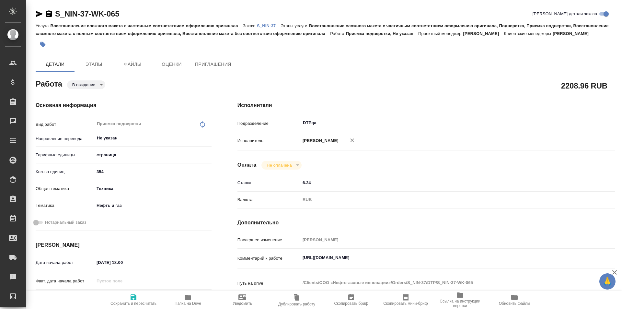
type textarea "x"
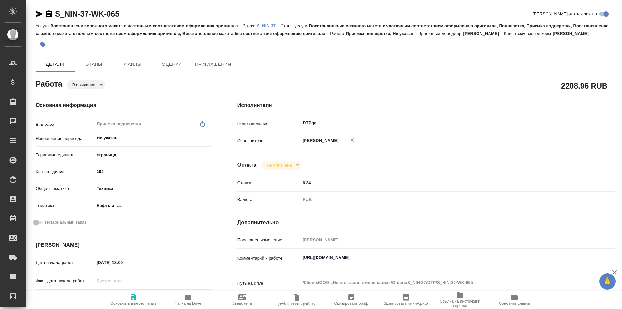
type textarea "x"
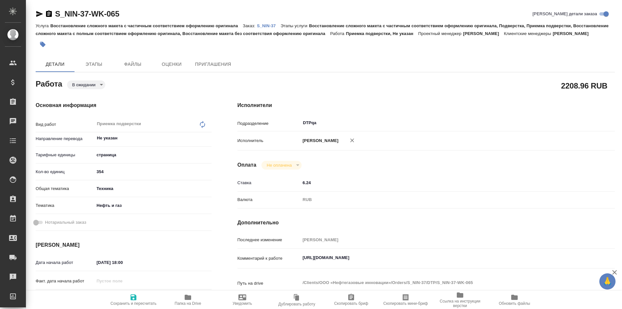
type textarea "x"
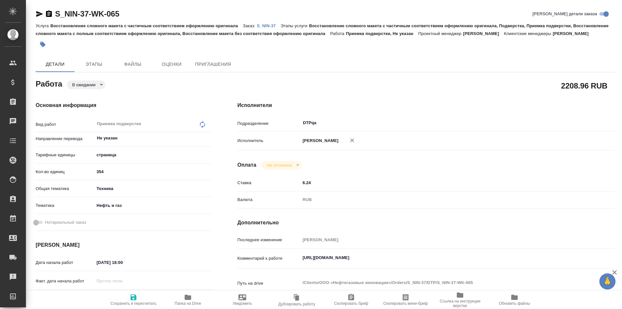
type textarea "x"
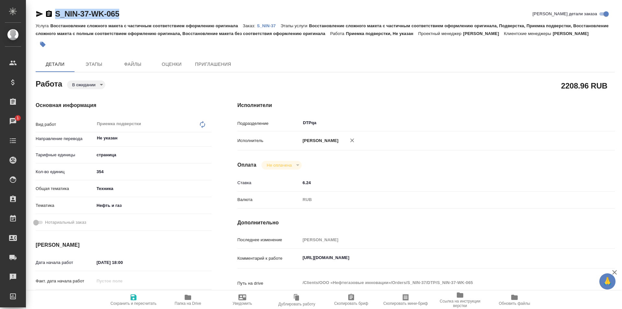
drag, startPoint x: 126, startPoint y: 9, endPoint x: 45, endPoint y: 17, distance: 81.7
click at [45, 17] on div "S_NIN-37-WK-065 Кратко детали заказа" at bounding box center [325, 14] width 579 height 10
copy link "S_NIN-37-WK-065"
drag, startPoint x: 437, startPoint y: 257, endPoint x: 278, endPoint y: 258, distance: 158.7
click at [278, 258] on div "Комментарий к работе https://tera.awatera.com/Work/684013a241b761433d35d88f/ x" at bounding box center [425, 258] width 377 height 15
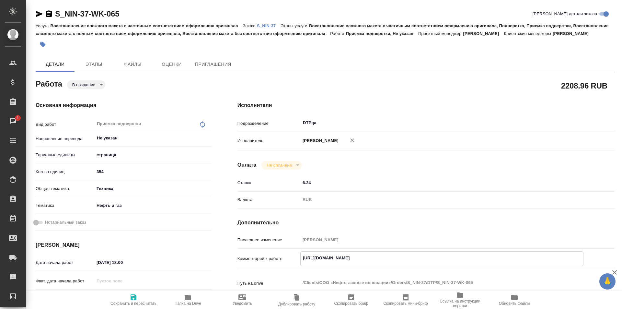
type textarea "x"
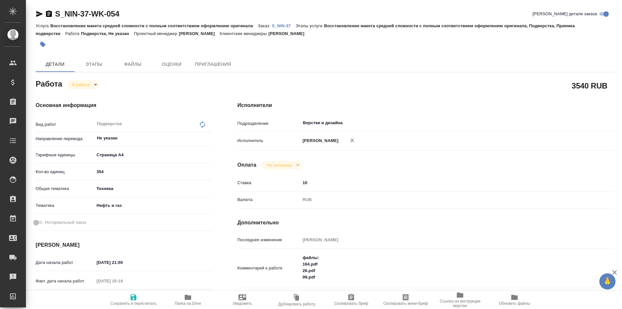
type textarea "x"
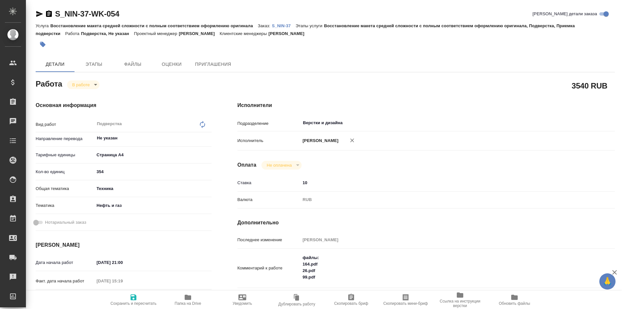
type textarea "x"
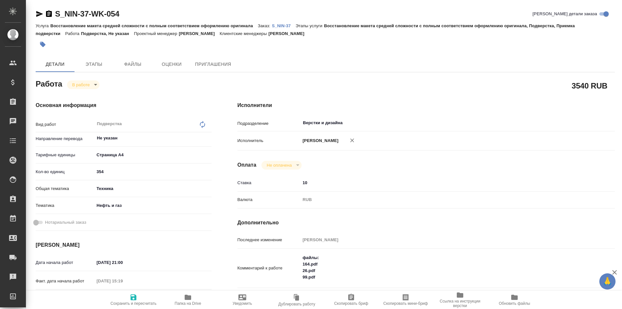
type textarea "x"
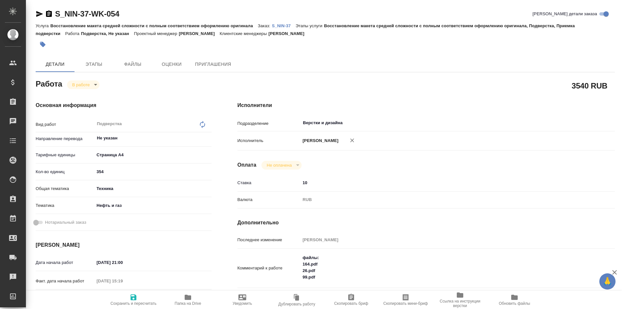
type textarea "x"
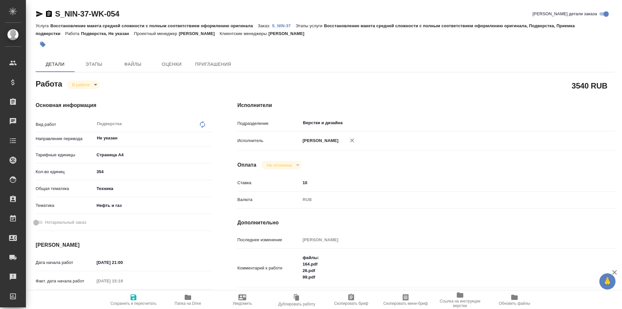
scroll to position [65, 0]
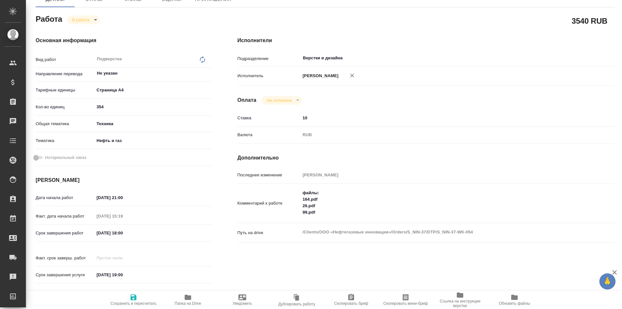
type textarea "x"
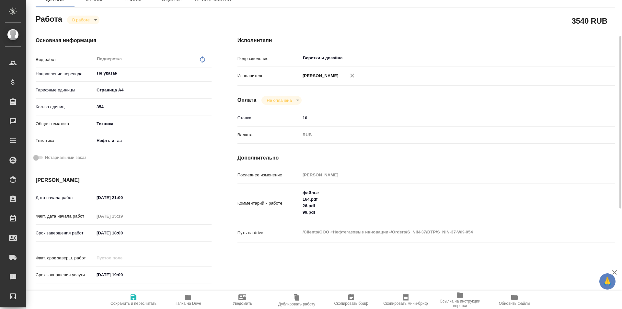
type textarea "x"
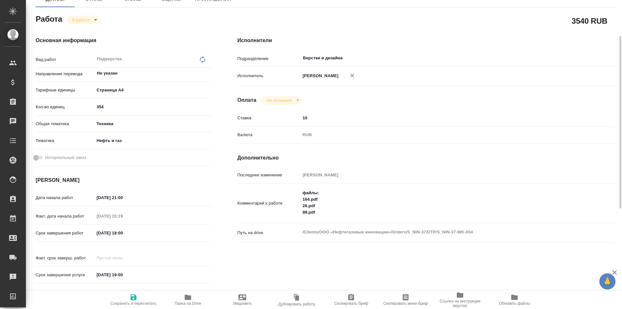
click at [183, 301] on span "Папка на Drive" at bounding box center [188, 303] width 27 height 5
type textarea "x"
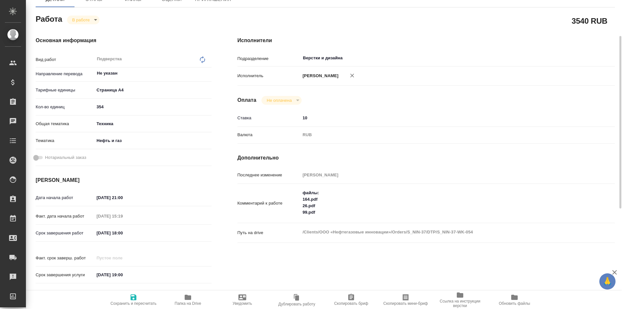
type textarea "x"
